Goal: Information Seeking & Learning: Learn about a topic

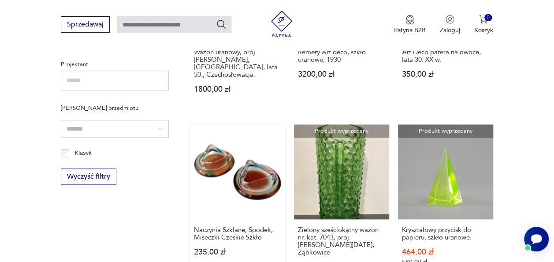
scroll to position [694, 0]
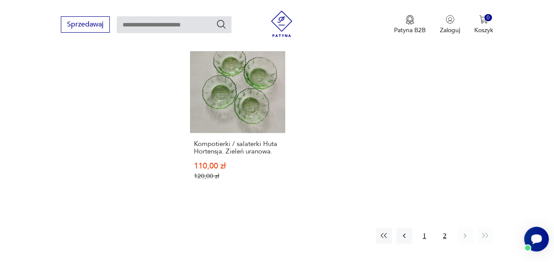
click at [425, 227] on button "1" at bounding box center [424, 235] width 16 height 16
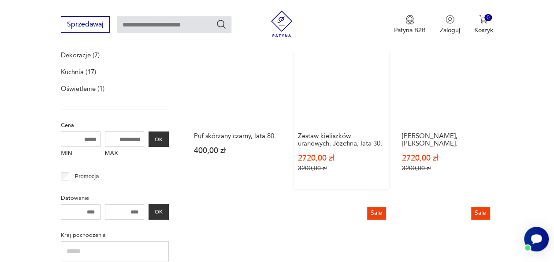
scroll to position [298, 0]
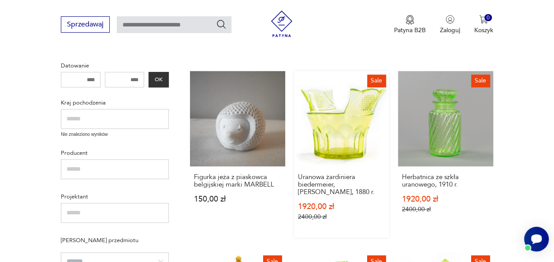
click at [325, 126] on link "Sale Uranowa żardiniera biedermeier, cebrzyk, 1880 r. 1920,00 zł 2400,00 zł" at bounding box center [341, 154] width 95 height 167
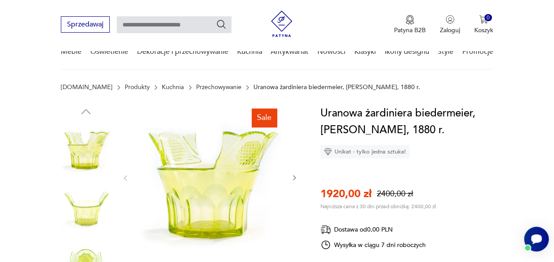
scroll to position [88, 0]
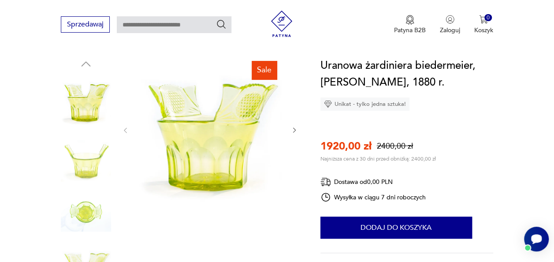
click at [296, 132] on icon "button" at bounding box center [294, 129] width 7 height 7
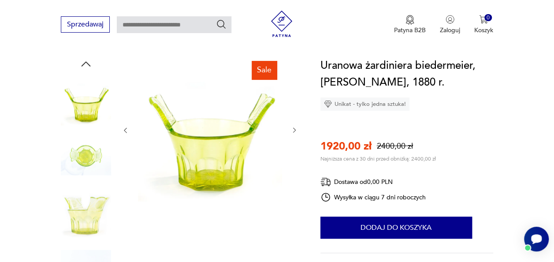
click at [296, 132] on icon "button" at bounding box center [294, 129] width 7 height 7
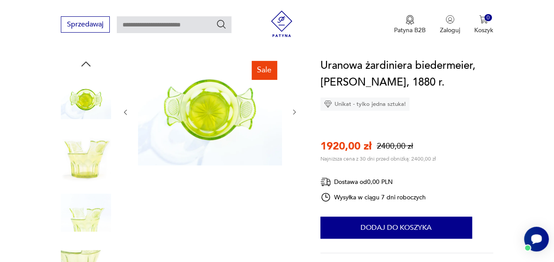
click at [296, 132] on div at bounding box center [210, 112] width 176 height 110
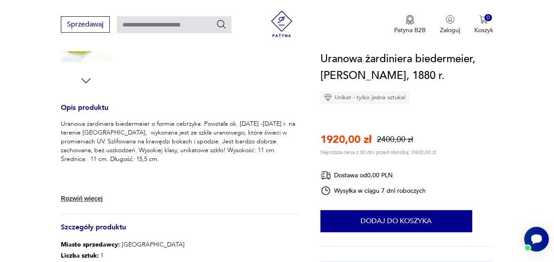
scroll to position [396, 0]
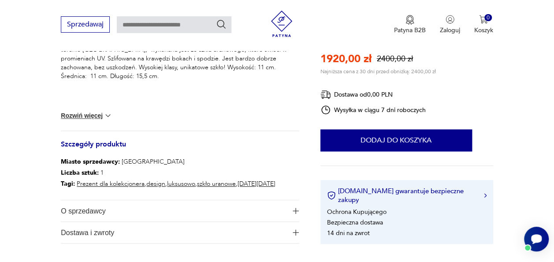
click at [267, 212] on span "O sprzedawcy" at bounding box center [174, 210] width 226 height 21
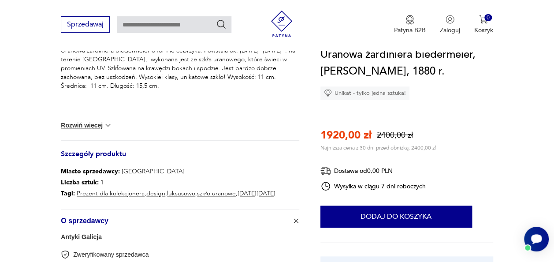
scroll to position [308, 0]
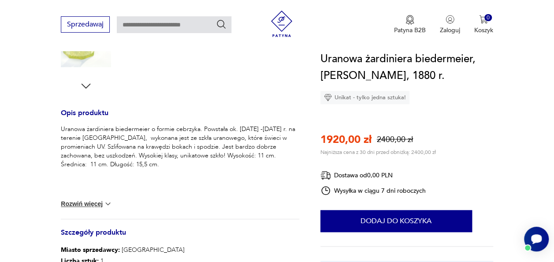
click at [100, 202] on button "Rozwiń więcej" at bounding box center [86, 203] width 51 height 9
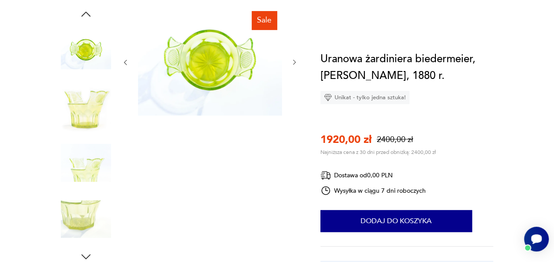
scroll to position [0, 0]
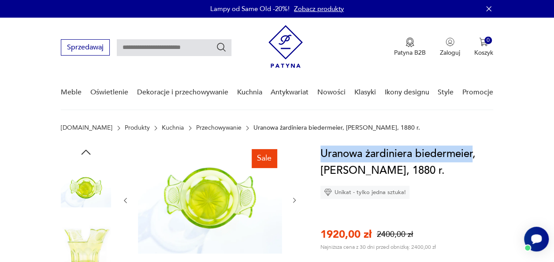
drag, startPoint x: 319, startPoint y: 152, endPoint x: 472, endPoint y: 158, distance: 153.0
drag, startPoint x: 472, startPoint y: 158, endPoint x: 410, endPoint y: 154, distance: 62.7
copy h1 "Uranowa żardiniera biedermeier"
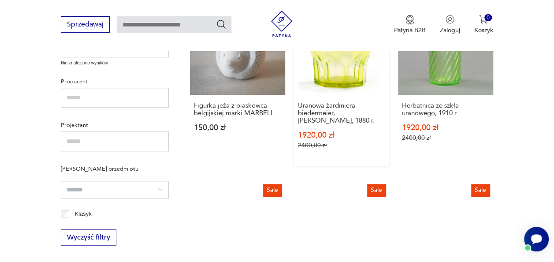
scroll to position [461, 0]
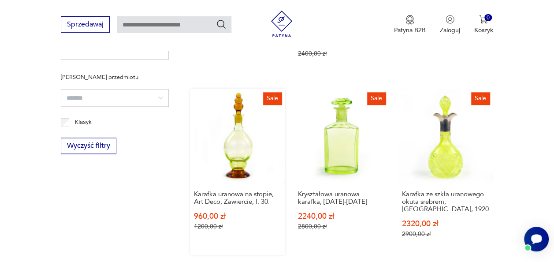
click at [226, 148] on link "Sale Karafka uranowa na stopie, Art Deco, [GEOGRAPHIC_DATA], l. 30. 960,00 zł 1…" at bounding box center [237, 172] width 95 height 167
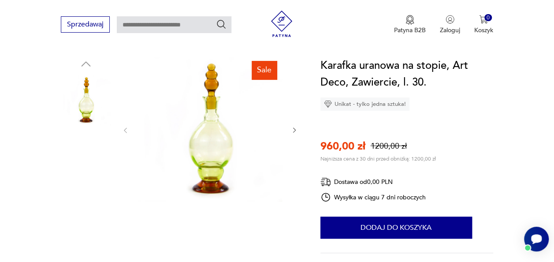
scroll to position [88, 0]
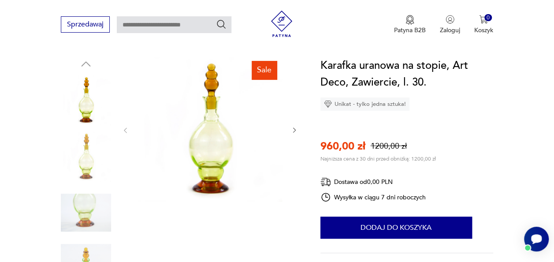
click at [293, 130] on icon "button" at bounding box center [294, 129] width 7 height 7
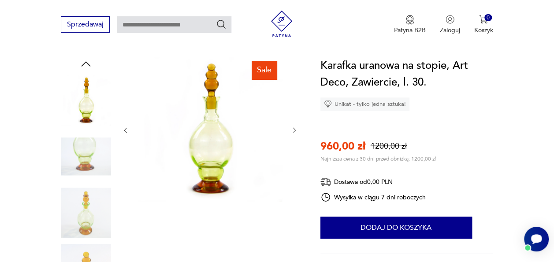
click at [293, 130] on icon "button" at bounding box center [294, 129] width 7 height 7
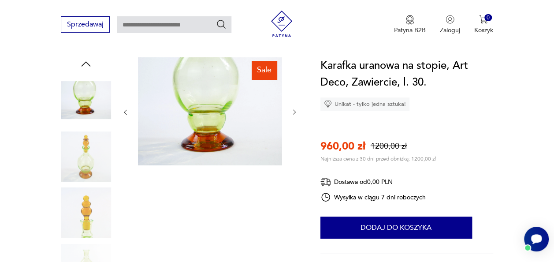
click at [293, 130] on div at bounding box center [210, 112] width 176 height 110
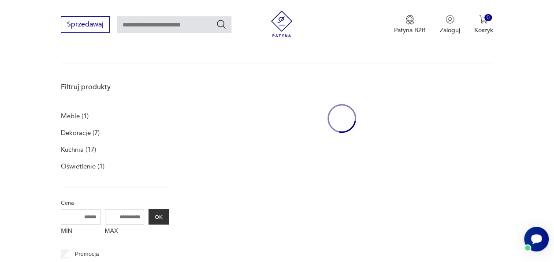
scroll to position [460, 0]
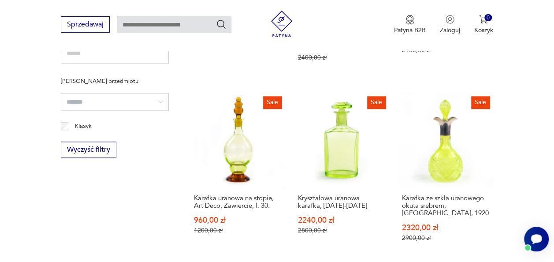
scroll to position [474, 0]
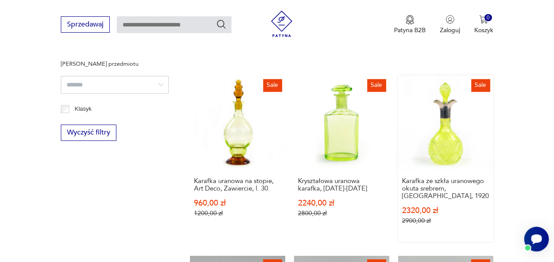
click at [429, 148] on link "Sale Karafka ze szkła uranowego okuta srebrem, Niemcy, 1920 2320,00 zł 2900,00 …" at bounding box center [445, 158] width 95 height 167
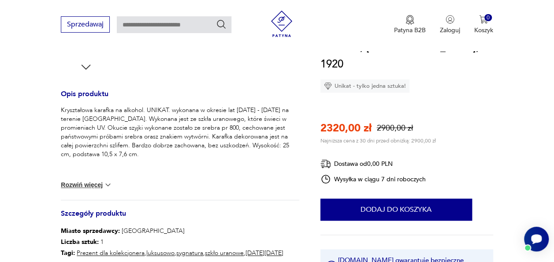
scroll to position [352, 0]
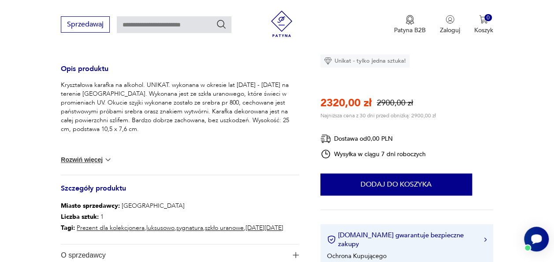
click at [99, 106] on p "Kryształowa karafka na alkohol. UNIKAT. wykonana w okresie lat 1900 - 1920 na t…" at bounding box center [180, 107] width 238 height 53
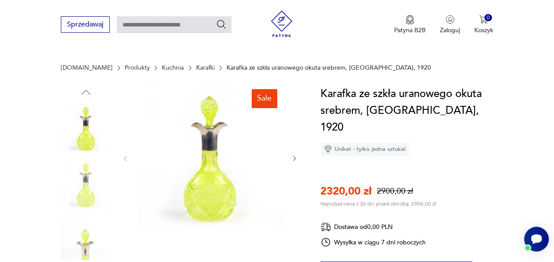
scroll to position [132, 0]
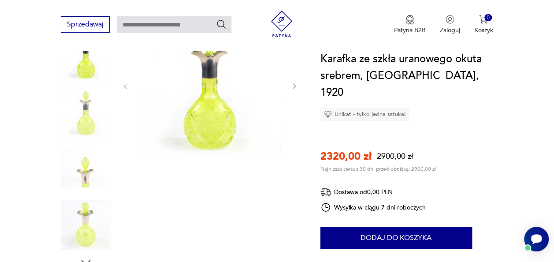
click at [295, 89] on icon "button" at bounding box center [294, 85] width 7 height 7
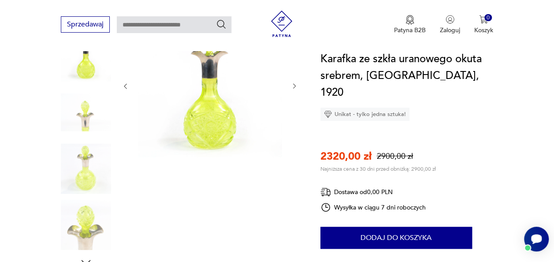
click at [295, 89] on icon "button" at bounding box center [294, 85] width 7 height 7
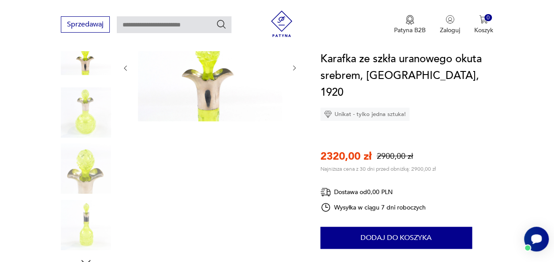
click at [295, 89] on div at bounding box center [210, 68] width 176 height 110
click at [77, 113] on img at bounding box center [86, 112] width 50 height 50
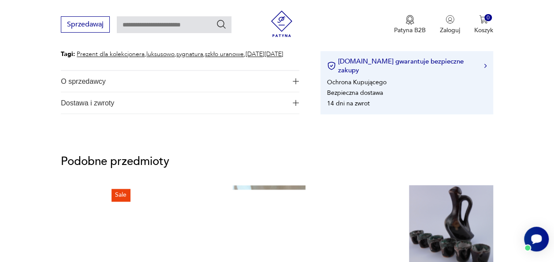
scroll to position [529, 0]
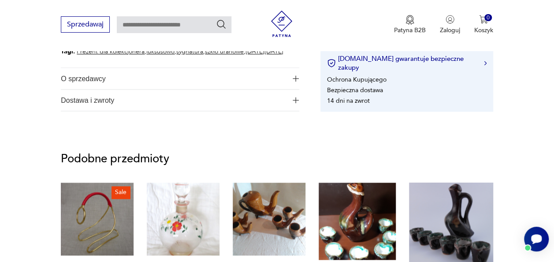
click at [87, 87] on span "O sprzedawcy" at bounding box center [174, 78] width 226 height 21
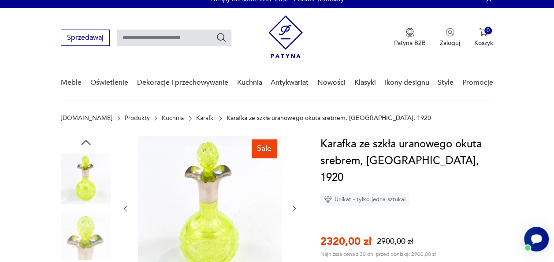
scroll to position [0, 0]
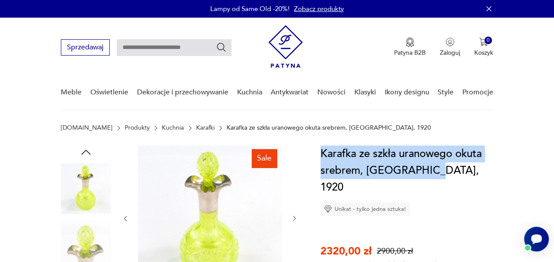
drag, startPoint x: 322, startPoint y: 153, endPoint x: 437, endPoint y: 174, distance: 116.3
click at [437, 174] on h1 "Karafka ze szkła uranowego okuta srebrem, [GEOGRAPHIC_DATA], 1920" at bounding box center [406, 170] width 173 height 50
drag, startPoint x: 437, startPoint y: 174, endPoint x: 367, endPoint y: 170, distance: 70.1
copy h1 "Karafka ze szkła uranowego okuta srebrem, [GEOGRAPHIC_DATA], 1920"
